Goal: Transaction & Acquisition: Purchase product/service

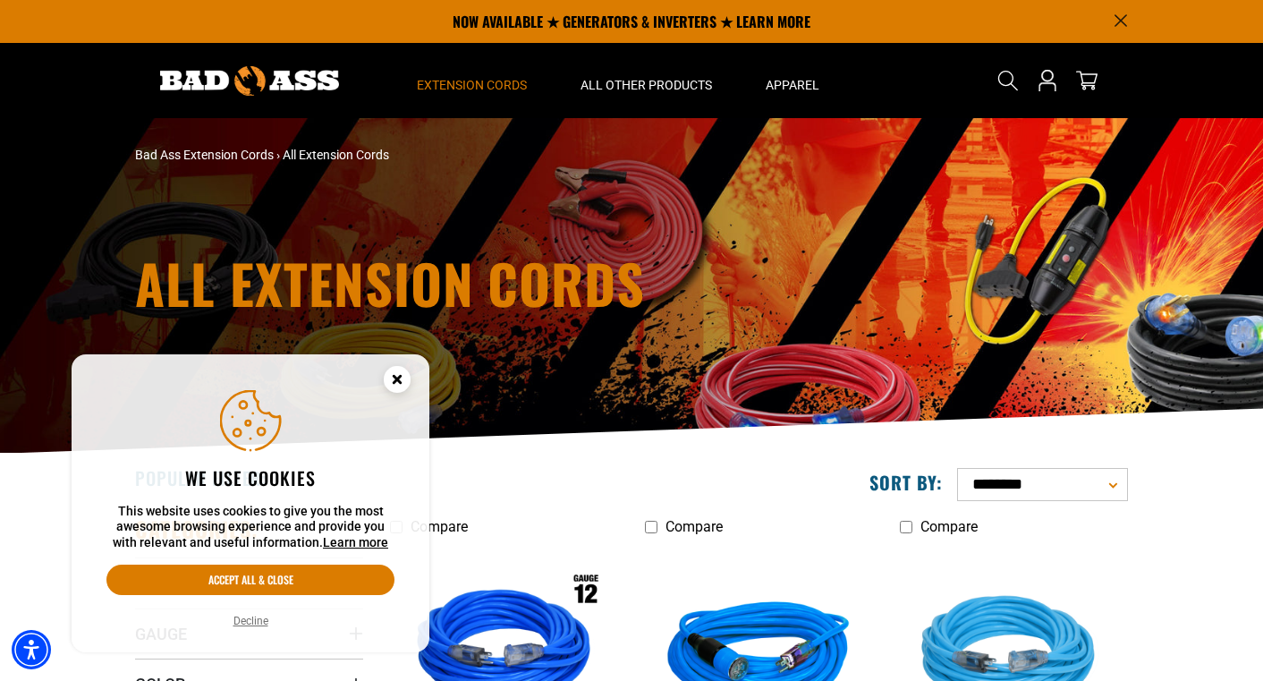
click at [282, 577] on button "Accept all & close" at bounding box center [250, 579] width 288 height 30
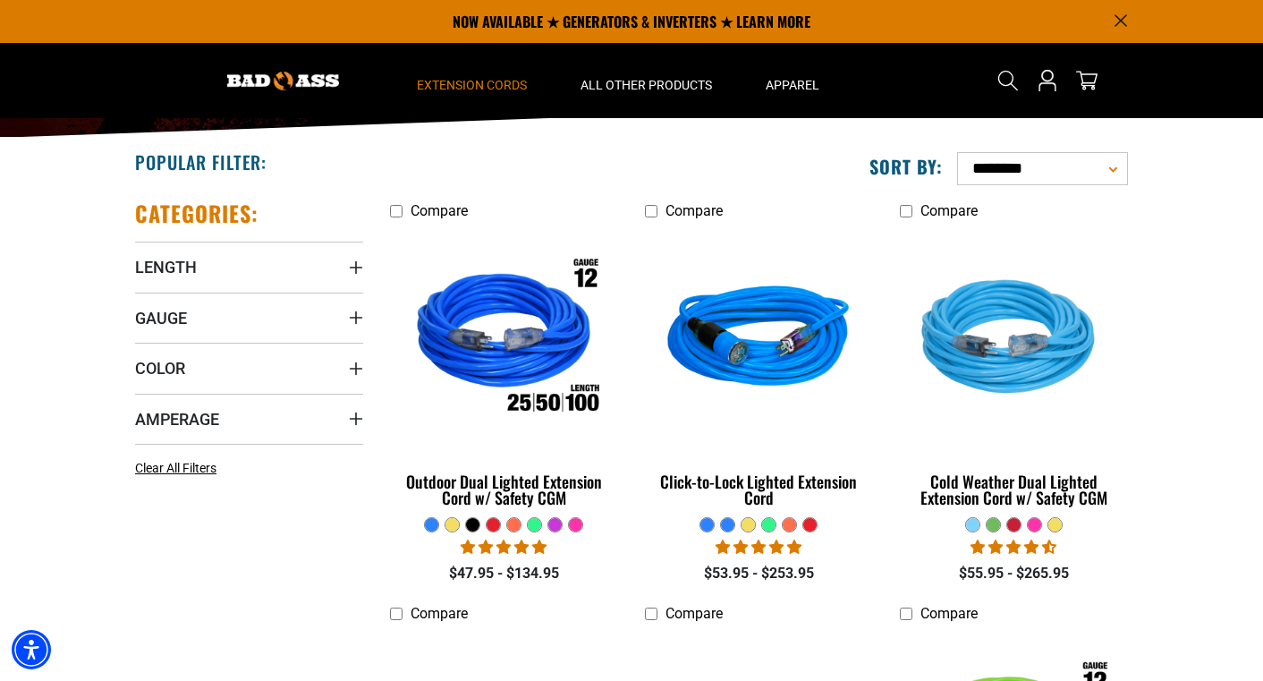
scroll to position [306, 0]
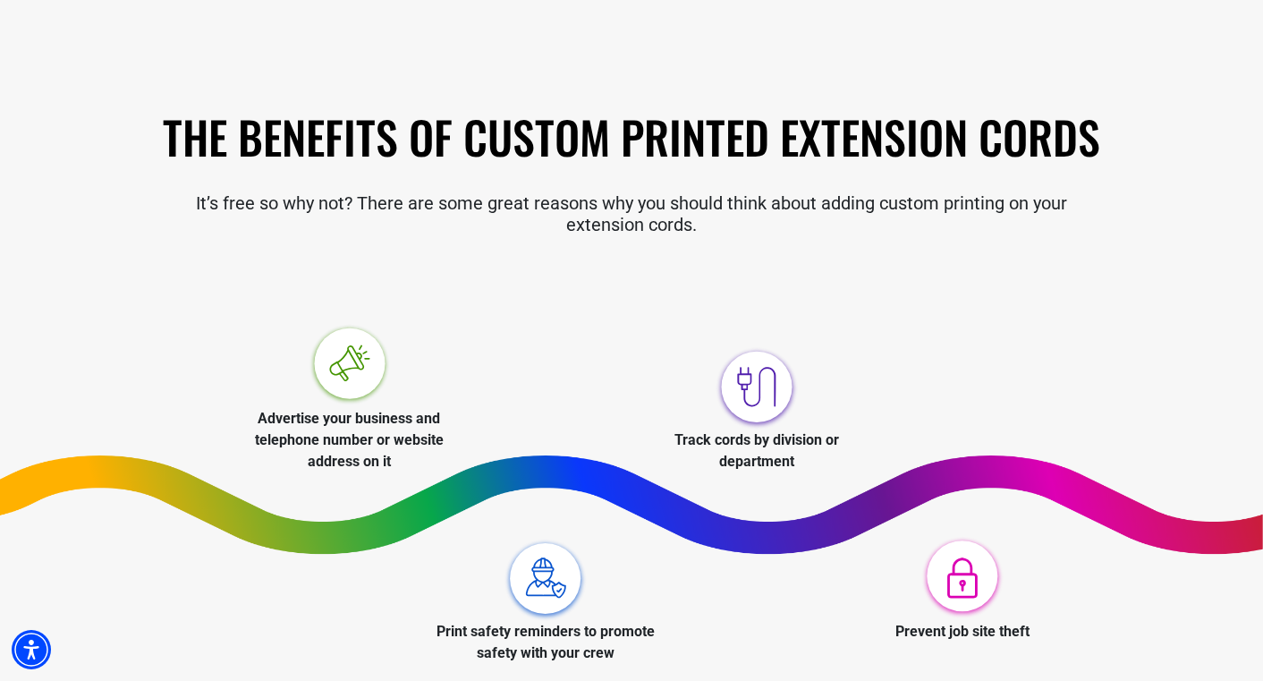
scroll to position [463, 0]
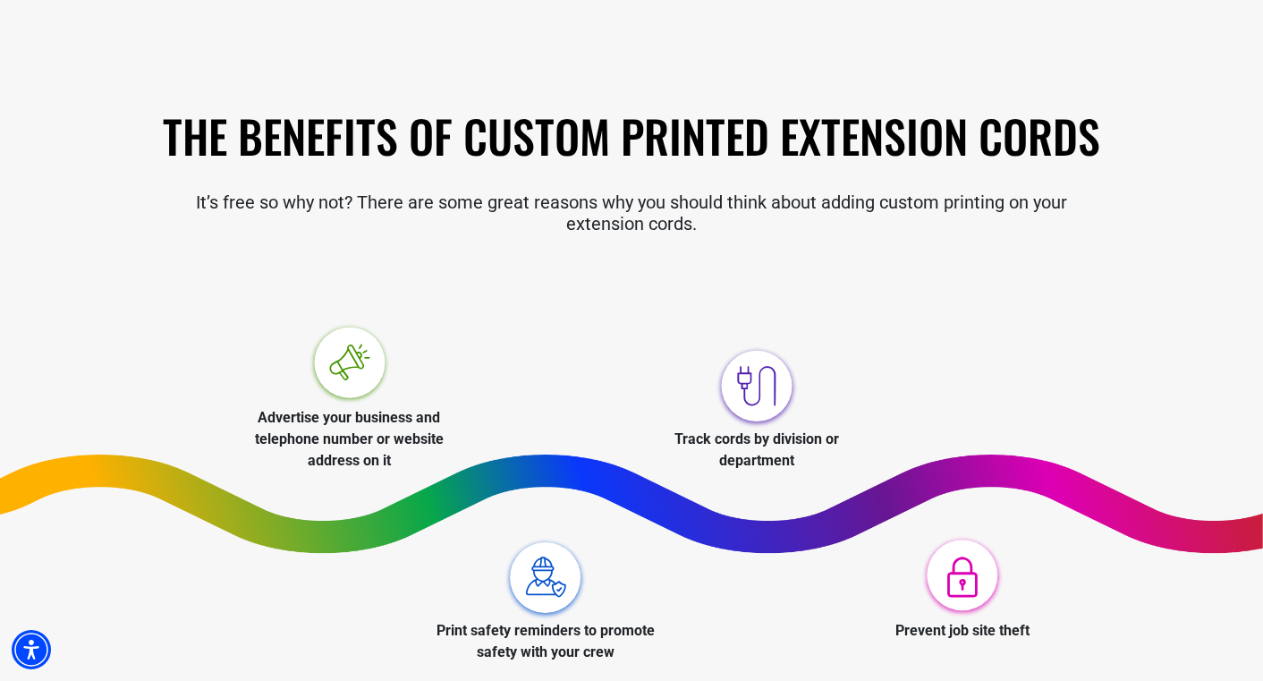
click at [347, 366] on img at bounding box center [349, 364] width 85 height 85
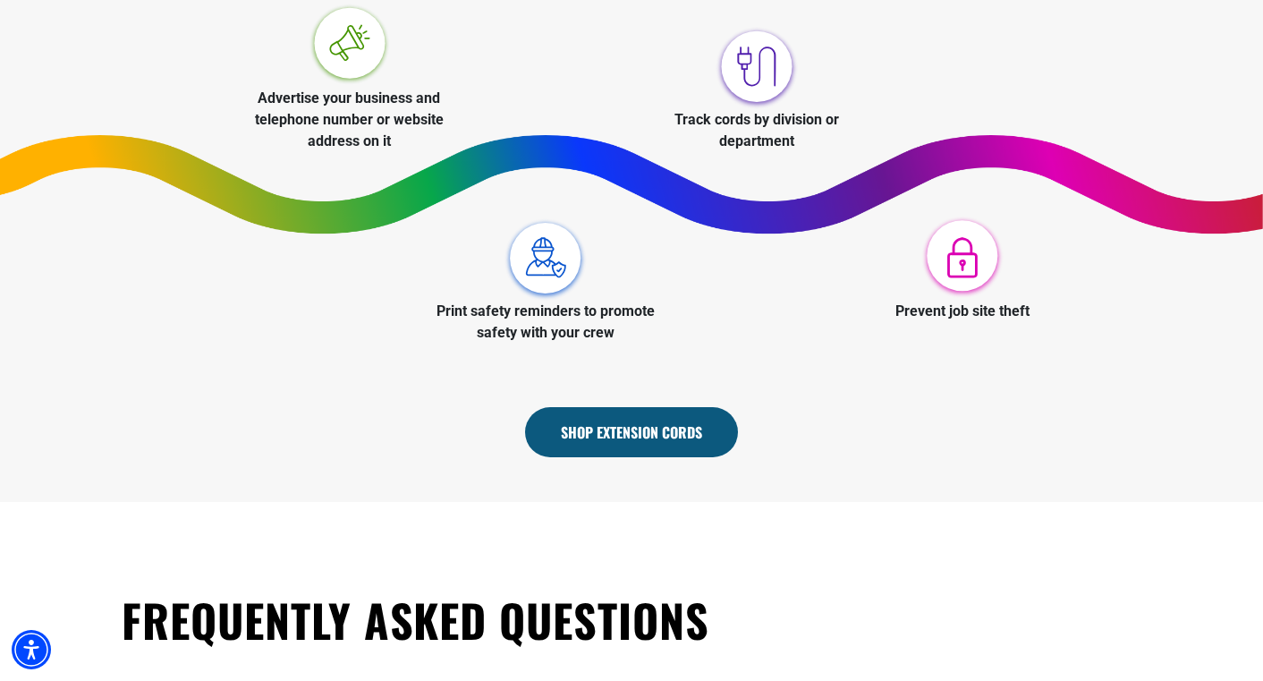
scroll to position [788, 0]
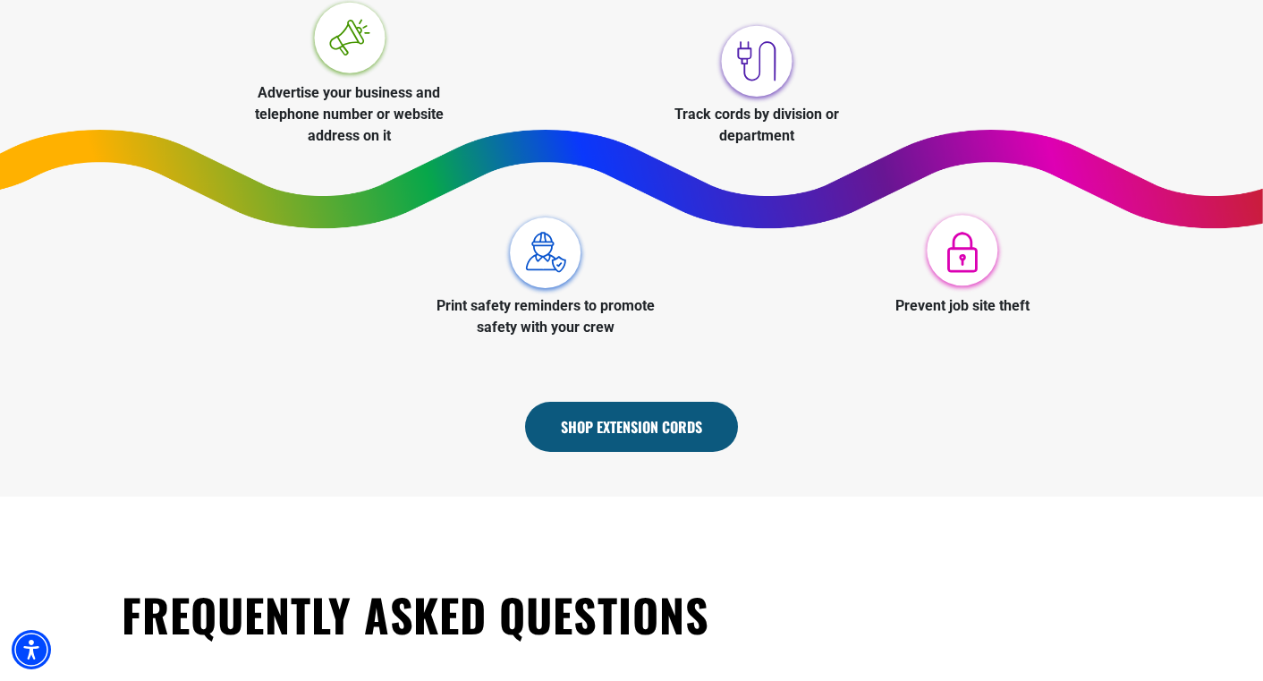
click at [632, 438] on link "Shop Extension Cords" at bounding box center [631, 427] width 213 height 50
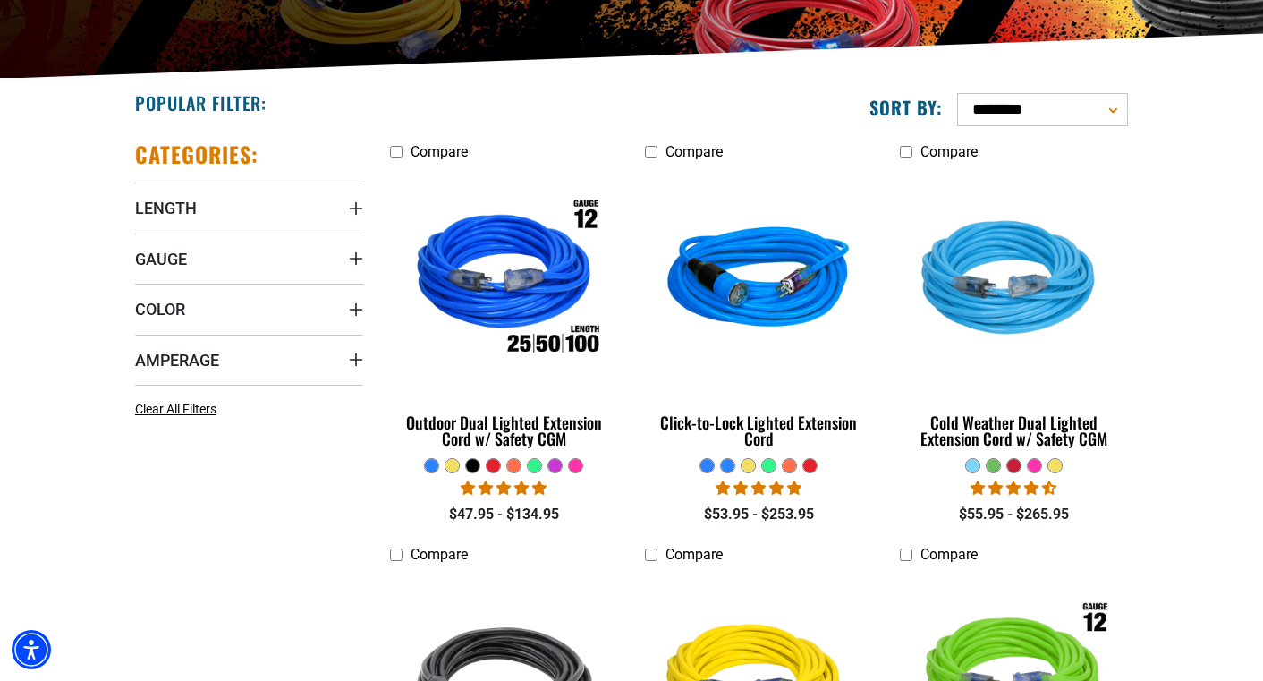
scroll to position [377, 0]
